Goal: Check status: Check status

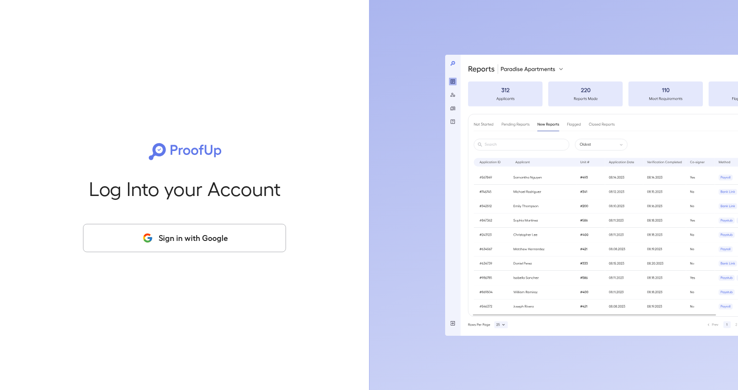
click at [224, 232] on button "Sign in with Google" at bounding box center [184, 238] width 203 height 28
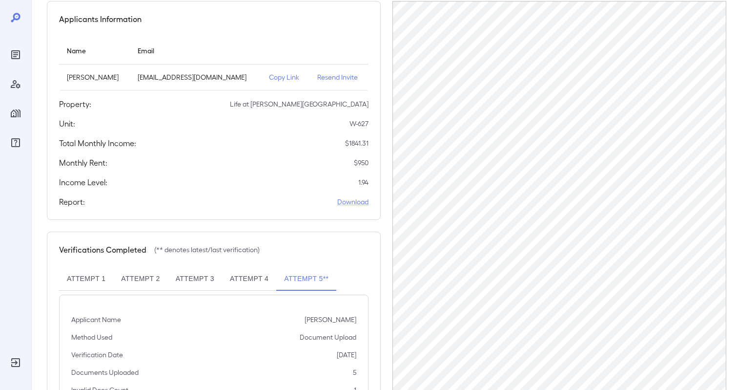
scroll to position [157, 0]
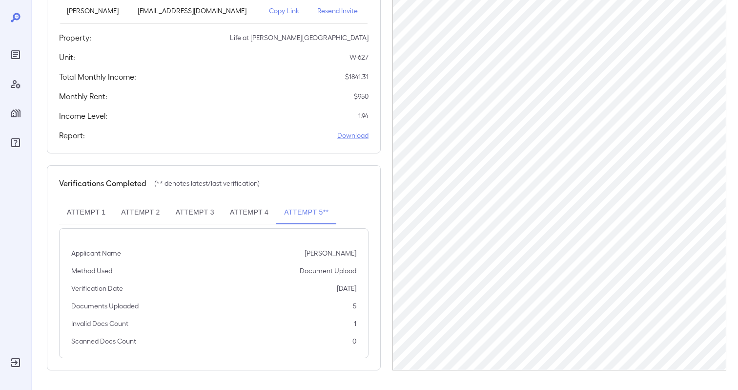
click at [84, 208] on button "Attempt 1" at bounding box center [86, 212] width 54 height 23
click at [131, 207] on button "Attempt 2" at bounding box center [140, 212] width 54 height 23
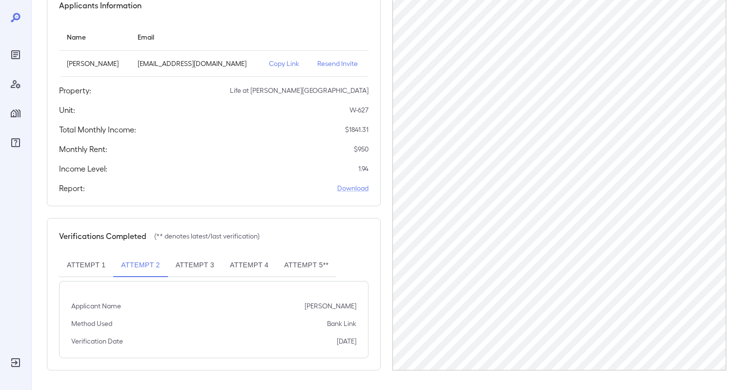
click at [194, 261] on button "Attempt 3" at bounding box center [195, 264] width 54 height 23
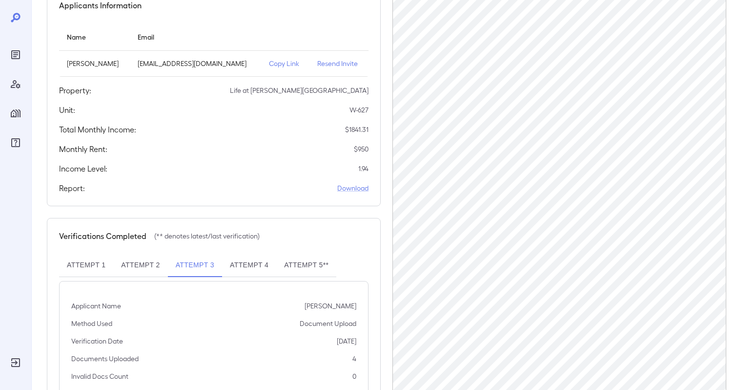
scroll to position [157, 0]
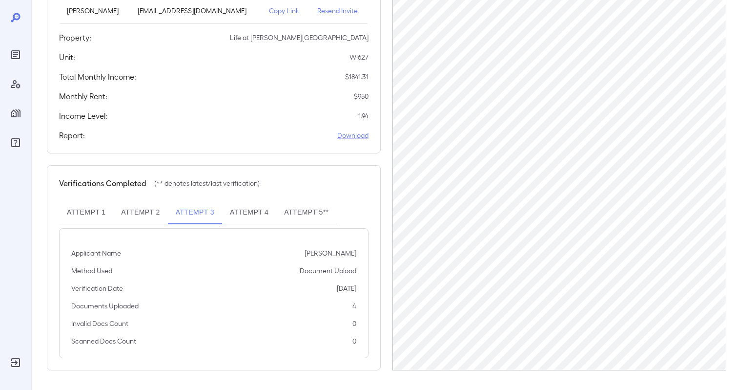
click at [248, 217] on button "Attempt 4" at bounding box center [249, 212] width 54 height 23
click at [302, 220] on button "Attempt 5**" at bounding box center [306, 212] width 60 height 23
